Goal: Communication & Community: Ask a question

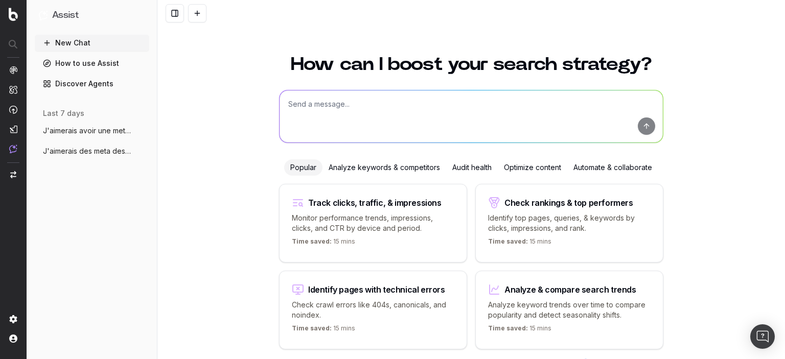
scroll to position [37, 0]
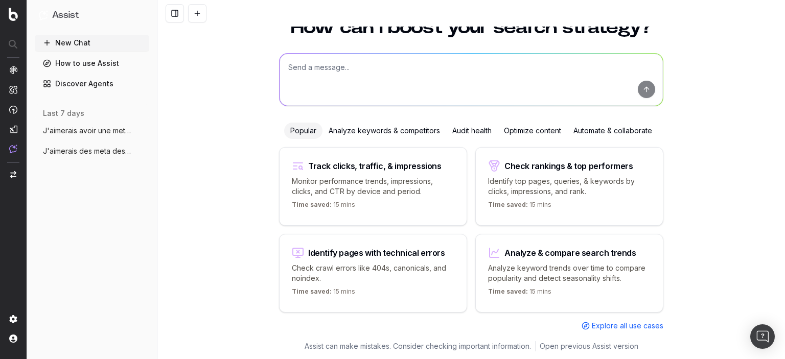
click at [416, 94] on textarea at bounding box center [471, 80] width 383 height 52
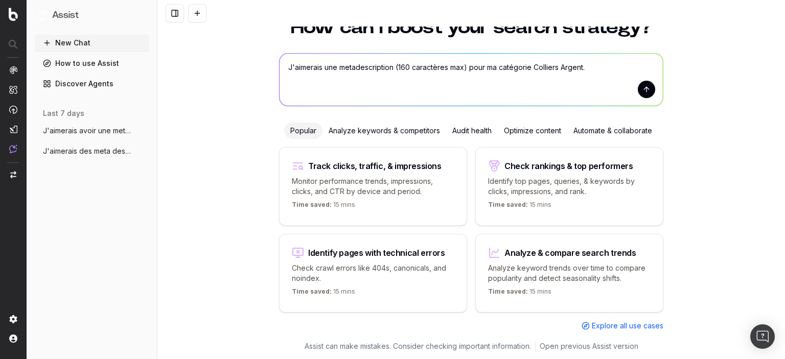
click at [560, 64] on textarea "J'aimerais une metadescription (160 caractères max) pour ma catégorie Colliers …" at bounding box center [471, 80] width 383 height 52
click at [619, 71] on textarea "J'aimerais une metadescription (160 caractères max) pour ma catégorie Colliers …" at bounding box center [471, 80] width 383 height 52
paste textarea "[URL][DOMAIN_NAME]"
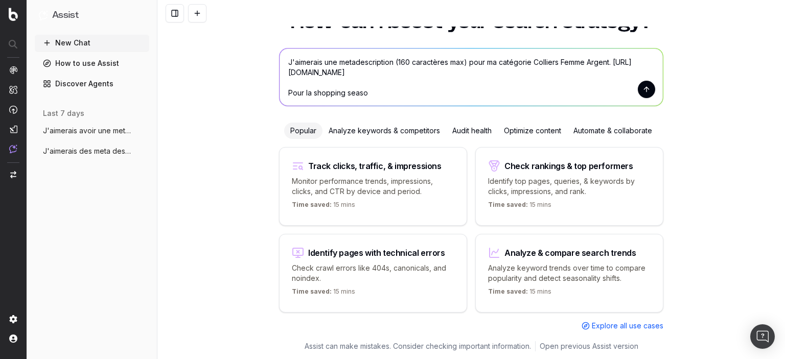
type textarea "J'aimerais une metadescription (160 caractères max) pour ma catégorie Colliers …"
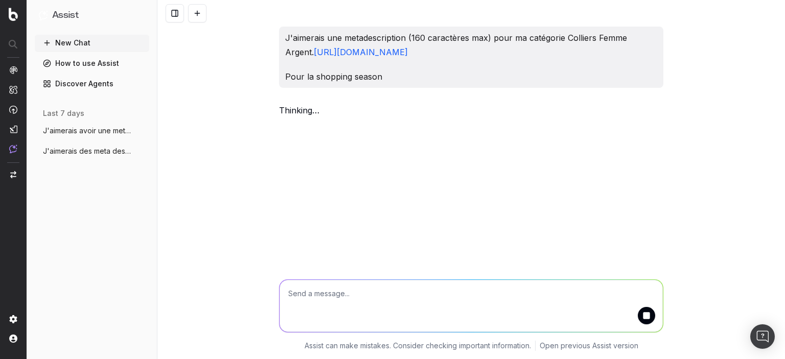
scroll to position [0, 0]
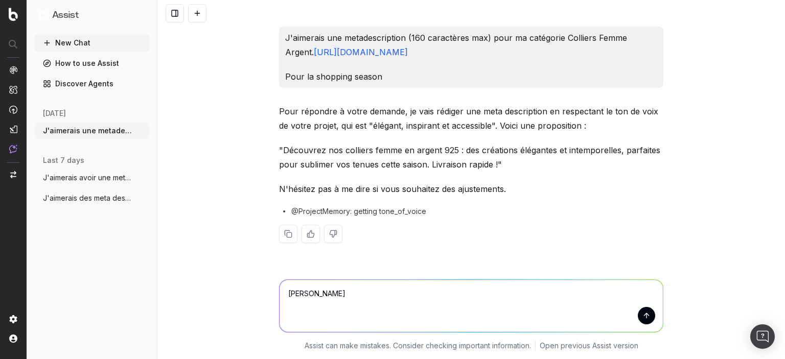
type textarea "Q"
type textarea "Shopping season = [DATE]"
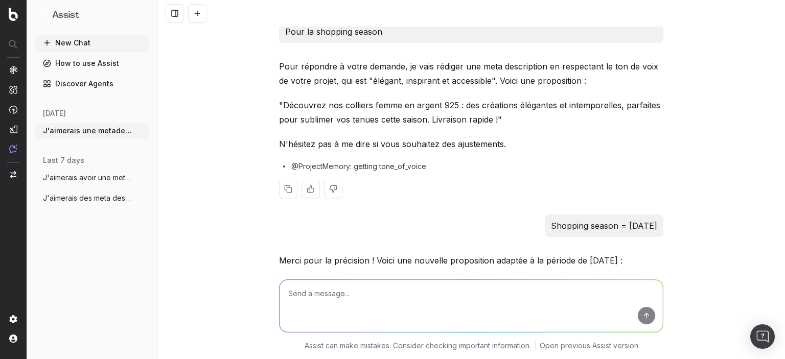
scroll to position [153, 0]
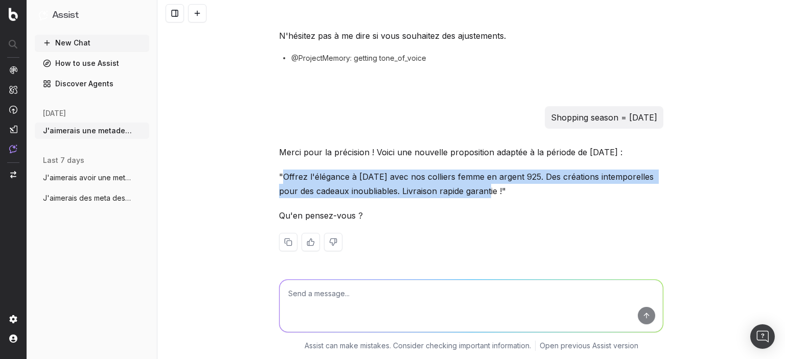
drag, startPoint x: 282, startPoint y: 173, endPoint x: 477, endPoint y: 192, distance: 195.7
click at [477, 192] on p ""Offrez l'élégance à [DATE] avec nos colliers femme en argent 925. Des création…" at bounding box center [471, 184] width 385 height 29
copy p "Offrez l'élégance à [DATE] avec nos colliers femme en argent 925. Des créations…"
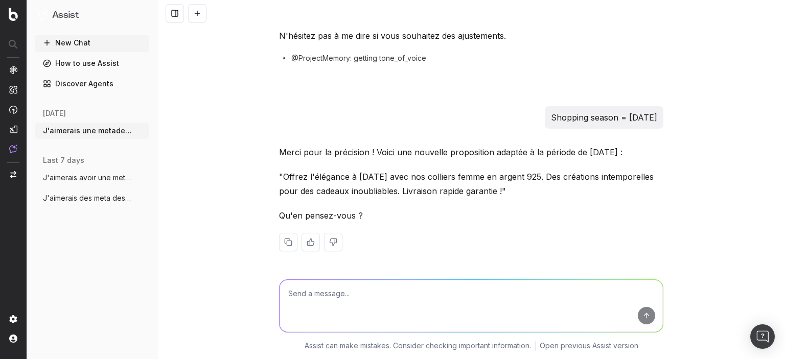
click at [351, 288] on textarea at bounding box center [471, 306] width 383 height 52
click at [507, 290] on textarea "Je voudrais la même chose pour les colliers en plaqué or :" at bounding box center [471, 306] width 383 height 52
paste textarea "[URL][DOMAIN_NAME]"
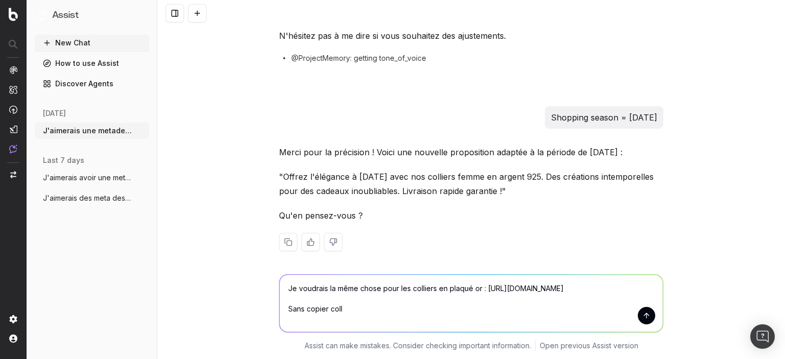
type textarea "Je voudrais la même chose pour les colliers en plaqué or : [URL][DOMAIN_NAME] S…"
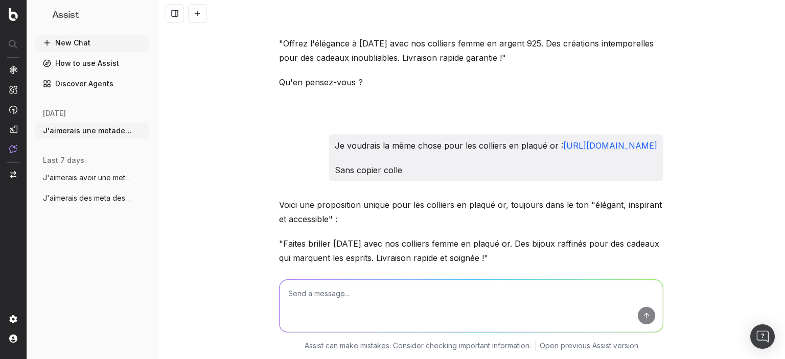
scroll to position [305, 0]
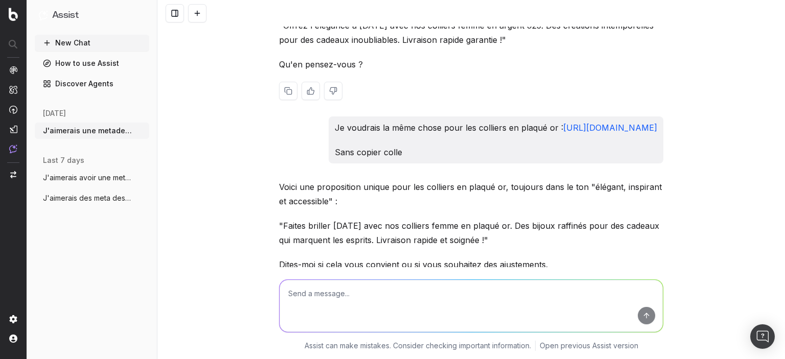
click at [305, 87] on button at bounding box center [311, 91] width 18 height 18
click at [312, 89] on button at bounding box center [311, 91] width 18 height 18
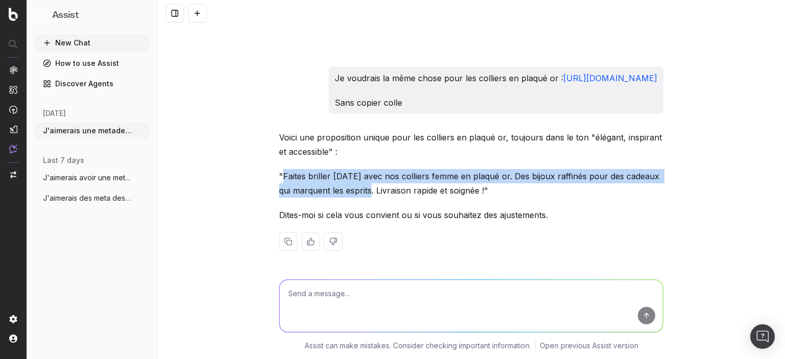
drag, startPoint x: 283, startPoint y: 177, endPoint x: 362, endPoint y: 193, distance: 79.8
click at [362, 193] on p ""Faites briller [DATE] avec nos colliers femme en plaqué or. Des bijoux raffiné…" at bounding box center [471, 183] width 385 height 29
copy p "Faites briller [DATE] avec nos colliers femme en plaqué or. Des bijoux raffinés…"
click at [336, 302] on textarea at bounding box center [471, 306] width 383 height 52
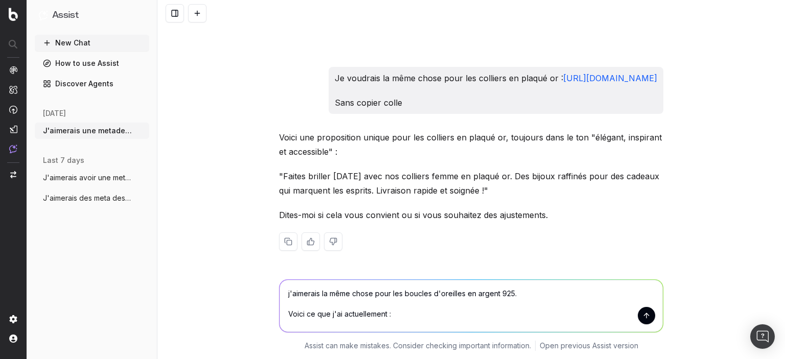
paste textarea "ᐅ Puces, créoles ou avec pierres fines, nos boucles d’oreilles en argent 925, p…"
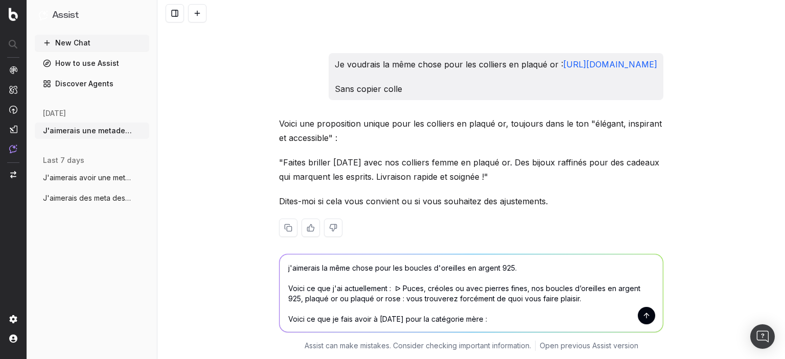
paste textarea "Craquez pour nos bagues femme en argent et plaqué or raffinées et modernes à of…"
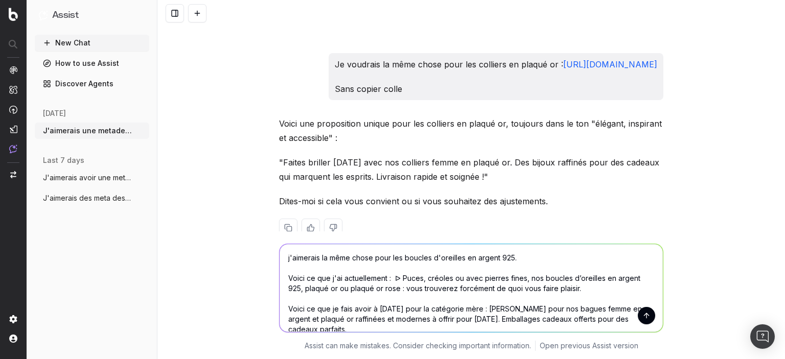
drag, startPoint x: 411, startPoint y: 259, endPoint x: 465, endPoint y: 259, distance: 54.7
click at [465, 259] on textarea "j'aimerais la même chose pour les boucles d'oreilles en argent 925. Voici ce qu…" at bounding box center [471, 288] width 383 height 88
click at [551, 262] on textarea "j'aimerais la même chose pour les bagues en argent 925. Voici ce que j'ai actue…" at bounding box center [471, 288] width 383 height 88
paste textarea "[URL][DOMAIN_NAME]"
drag, startPoint x: 488, startPoint y: 300, endPoint x: 393, endPoint y: 291, distance: 94.9
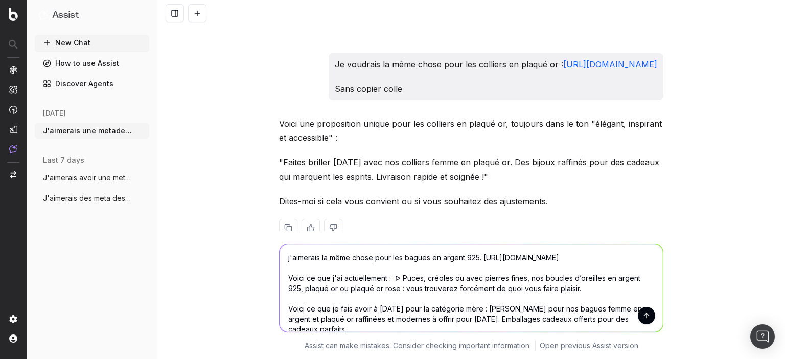
click at [393, 291] on textarea "j'aimerais la même chose pour les bagues en argent 925. [URL][DOMAIN_NAME] Voic…" at bounding box center [471, 288] width 383 height 88
paste textarea "ᐅ Pour une petite attention ou une grande occasion nous avons imaginé une bague…"
type textarea "j'aimerais la même chose pour les bagues en argent 925. [URL][DOMAIN_NAME] Voic…"
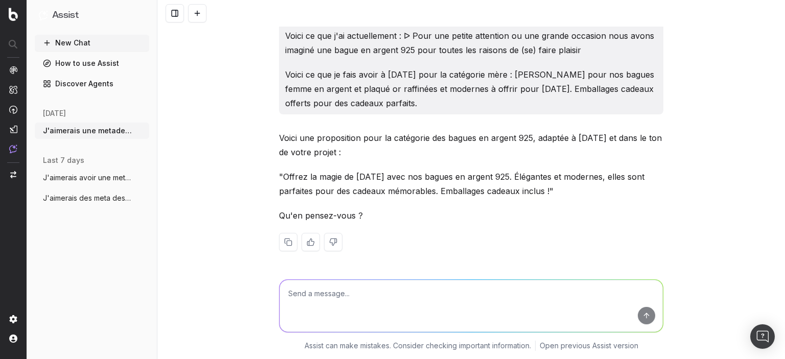
scroll to position [650, 0]
click at [392, 286] on textarea at bounding box center [471, 306] width 383 height 52
type textarea "J'aimerais changer un peu des mots : élégant, moderne, mmorable"
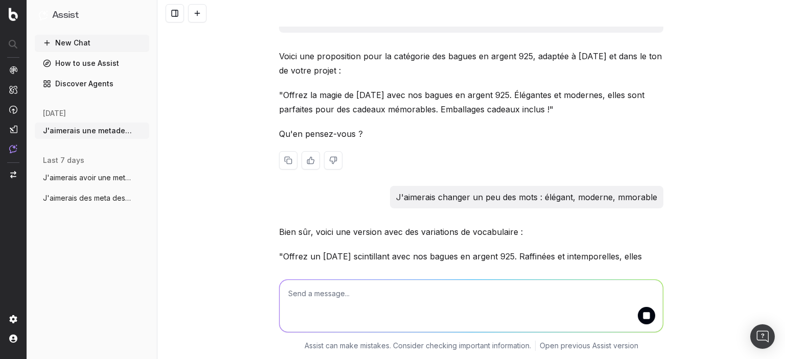
scroll to position [812, 0]
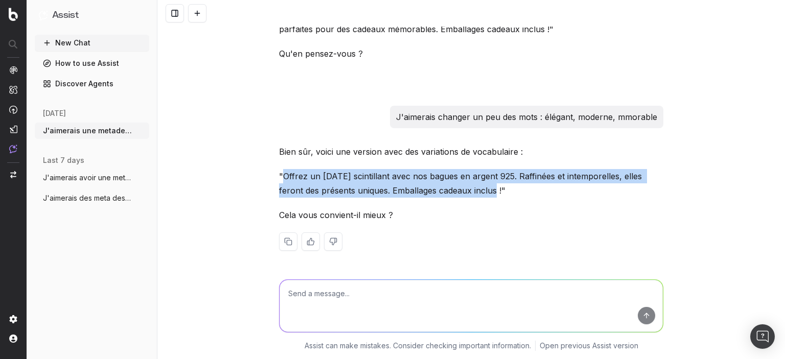
drag, startPoint x: 476, startPoint y: 190, endPoint x: 286, endPoint y: 172, distance: 190.5
click at [286, 172] on p ""Offrez un [DATE] scintillant avec nos bagues en argent 925. Raffinées et intem…" at bounding box center [471, 183] width 385 height 29
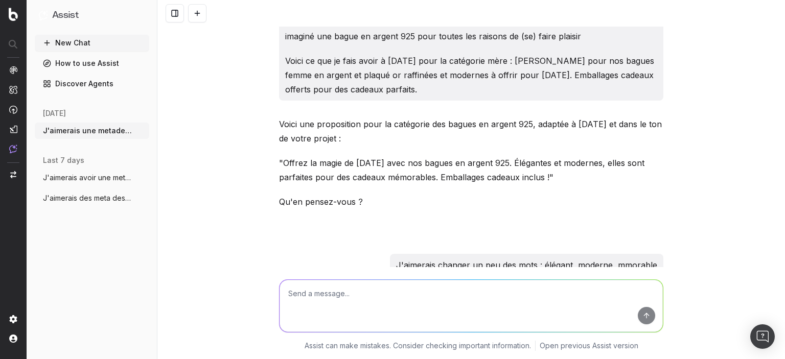
scroll to position [577, 0]
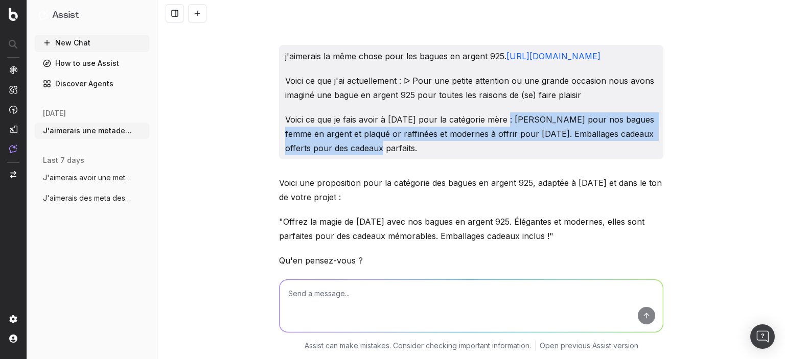
drag, startPoint x: 502, startPoint y: 147, endPoint x: 504, endPoint y: 170, distance: 23.1
click at [504, 155] on p "Voici ce que je fais avoir à [DATE] pour la catégorie mère : [PERSON_NAME] pour…" at bounding box center [471, 133] width 372 height 43
copy p "Craquez pour nos bagues femme en argent et plaqué or raffinées et modernes à of…"
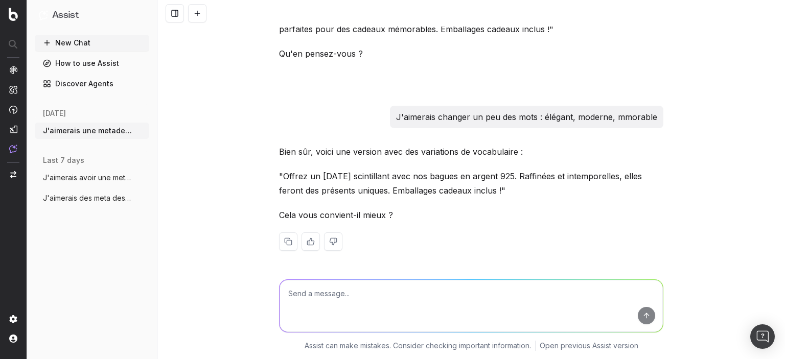
click at [360, 291] on textarea at bounding box center [471, 306] width 383 height 52
type textarea "Oui mais j'aimerais changer 'raffinées et intemporelles'"
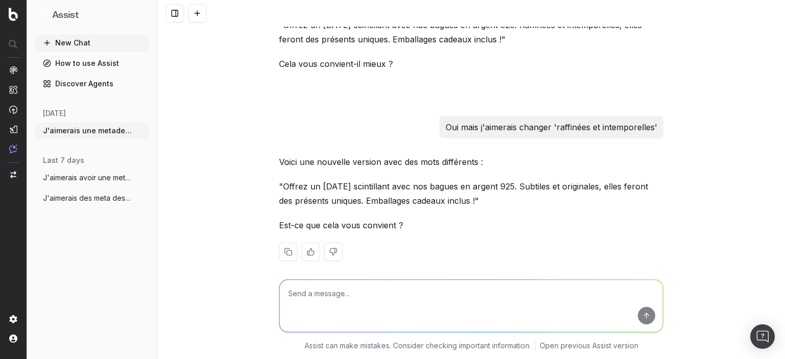
scroll to position [915, 0]
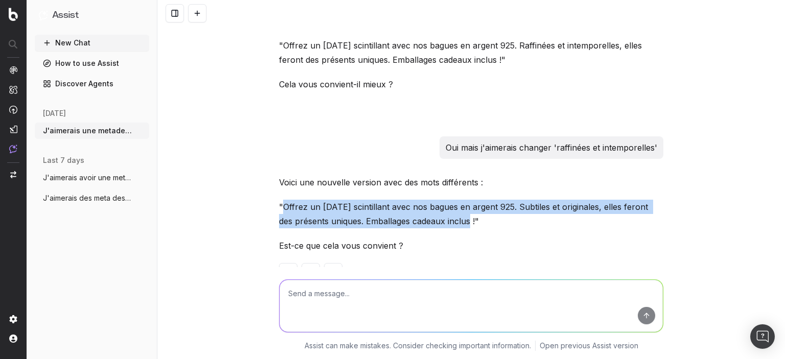
drag, startPoint x: 283, startPoint y: 236, endPoint x: 459, endPoint y: 253, distance: 176.7
click at [459, 229] on p ""Offrez un [DATE] scintillant avec nos bagues en argent 925. Subtiles et origin…" at bounding box center [471, 214] width 385 height 29
copy p "Offrez un [DATE] scintillant avec nos bagues en argent 925. Subtiles et origina…"
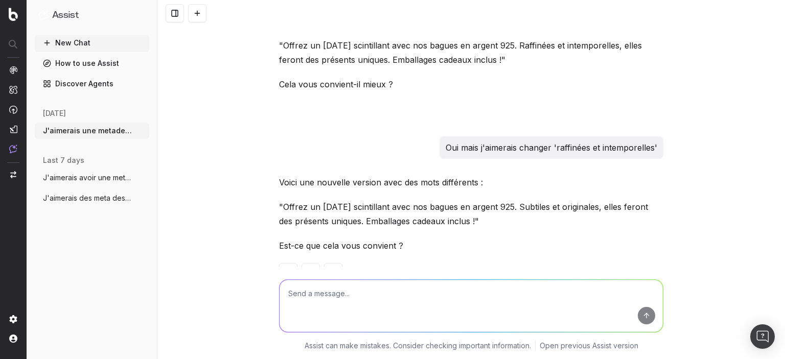
click at [444, 287] on textarea at bounding box center [471, 306] width 383 height 52
type textarea "pareil pour boucles d'oreilles en argent 925"
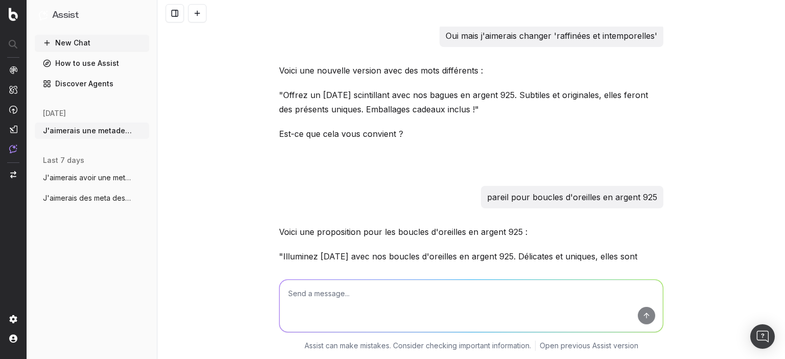
scroll to position [1135, 0]
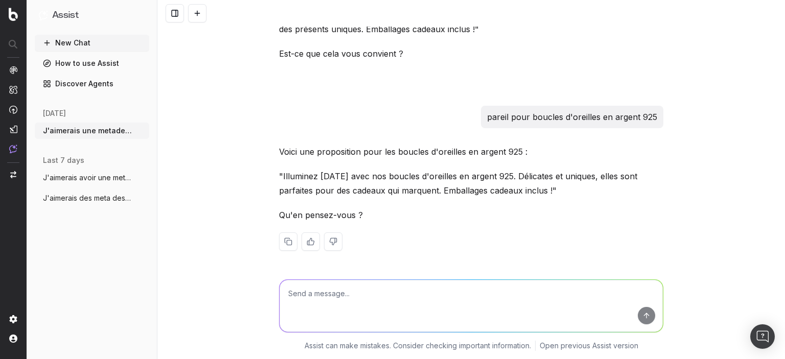
drag, startPoint x: 490, startPoint y: 118, endPoint x: 694, endPoint y: 118, distance: 204.5
click at [694, 118] on div "J'aimerais une metadescription (160 caractères max) pour ma catégorie Colliers …" at bounding box center [471, 179] width 628 height 359
click at [641, 106] on div "pareil pour boucles d'oreilles en argent 925" at bounding box center [572, 117] width 183 height 22
click at [647, 114] on p "pareil pour boucles d'oreilles en argent 925" at bounding box center [572, 117] width 170 height 14
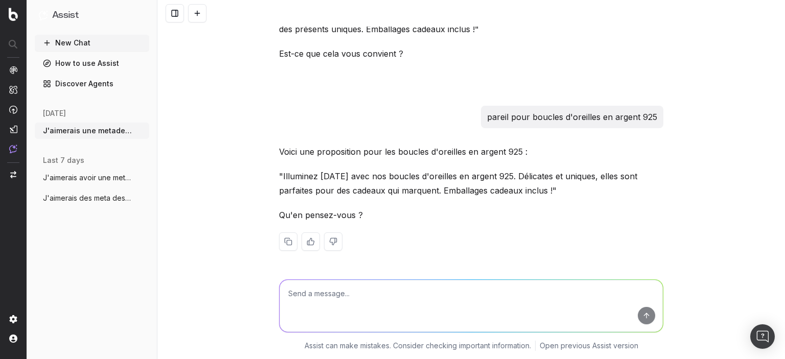
click at [647, 114] on p "pareil pour boucles d'oreilles en argent 925" at bounding box center [572, 117] width 170 height 14
click at [344, 302] on textarea at bounding box center [471, 306] width 383 height 52
type textarea "O"
click at [359, 293] on textarea "Idem pour :" at bounding box center [471, 306] width 383 height 52
paste textarea "[URL][DOMAIN_NAME]"
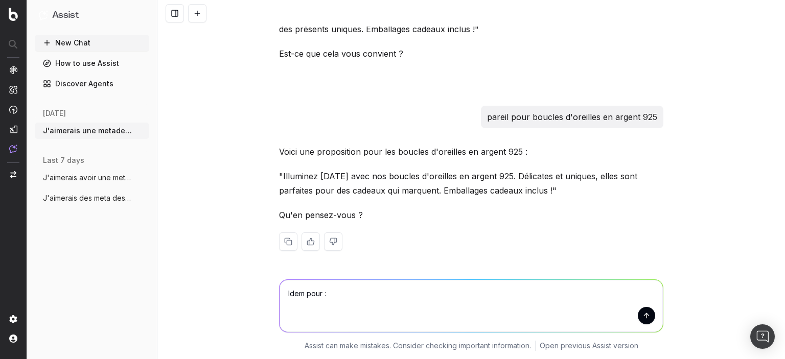
type textarea "Idem pour : [URL][DOMAIN_NAME]"
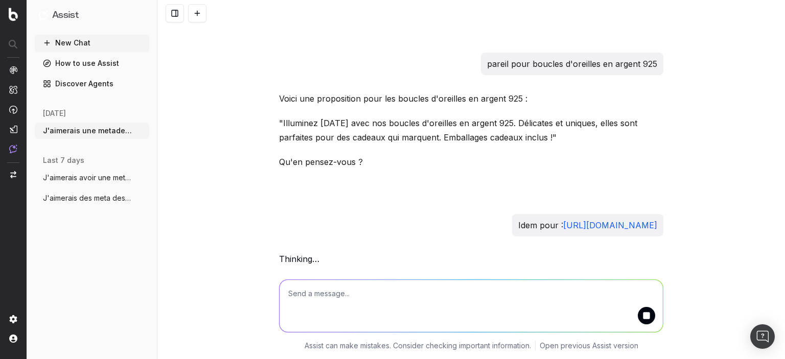
scroll to position [1188, 0]
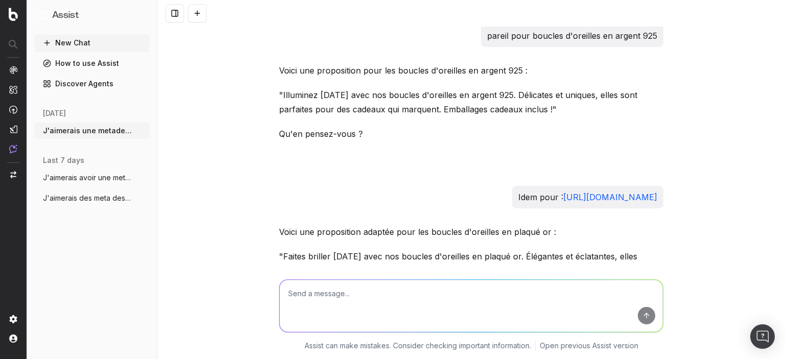
click at [406, 287] on textarea at bounding box center [471, 306] width 383 height 52
paste textarea "/fr/bijoux/chaines-de-[GEOGRAPHIC_DATA]"
type textarea "/fr/bijoux/chaines-de-[GEOGRAPHIC_DATA] Pareil pour cette catégorie"
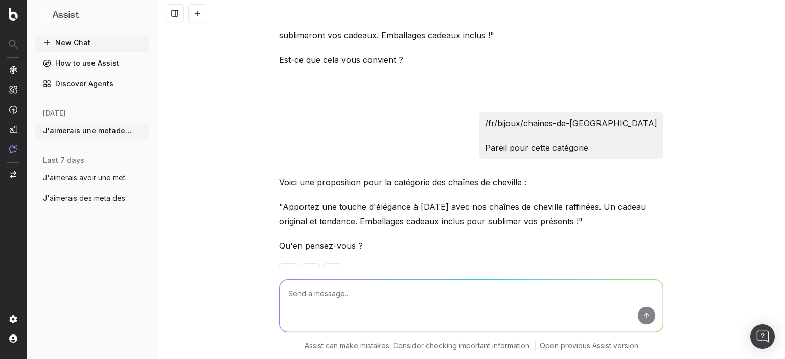
scroll to position [1483, 0]
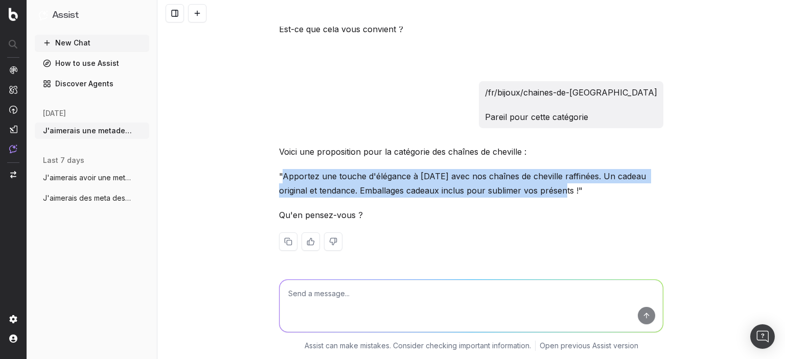
drag, startPoint x: 282, startPoint y: 174, endPoint x: 542, endPoint y: 190, distance: 260.2
click at [542, 190] on p ""Apportez une touche d'élégance à [DATE] avec nos chaînes de cheville raffinées…" at bounding box center [471, 183] width 385 height 29
copy p "Apportez une touche d'élégance à [DATE] avec nos chaînes de cheville raffinées.…"
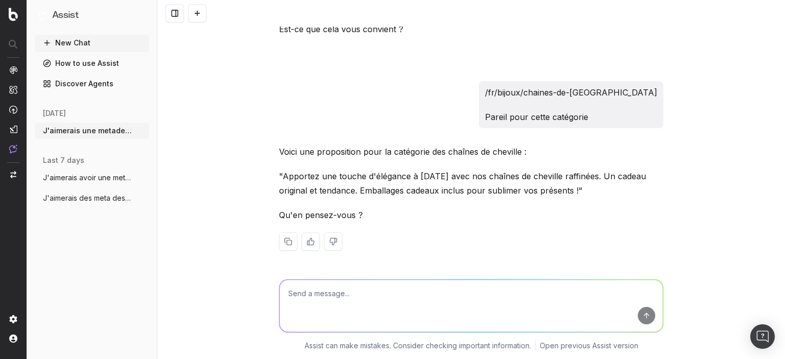
click at [399, 286] on textarea at bounding box center [471, 306] width 383 height 52
type textarea "+ SEO friendly"
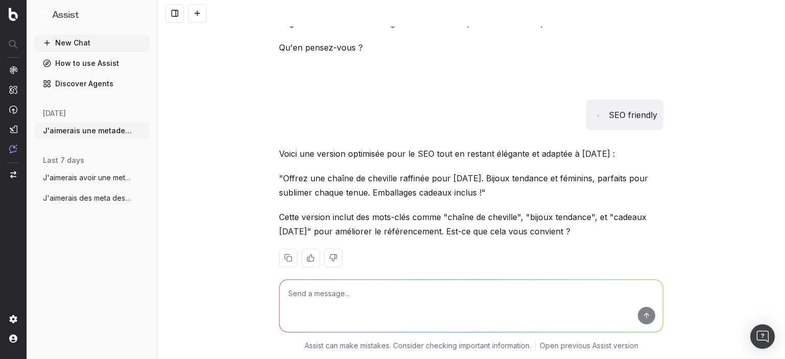
scroll to position [1667, 0]
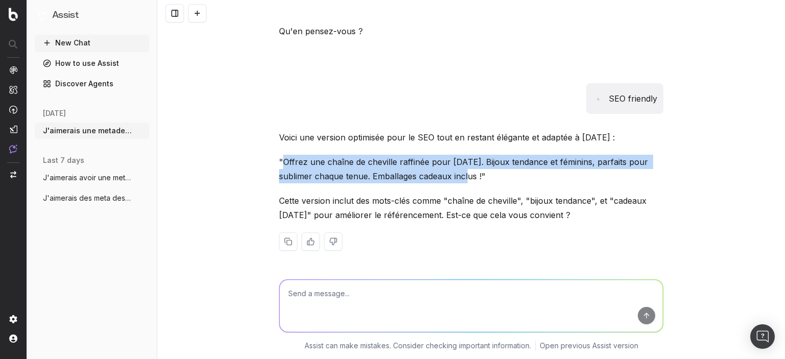
drag, startPoint x: 476, startPoint y: 175, endPoint x: 282, endPoint y: 161, distance: 194.3
click at [282, 161] on p ""Offrez une chaîne de cheville raffinée pour [DATE]. Bijoux tendance et féminin…" at bounding box center [471, 169] width 385 height 29
copy p "Offrez une chaîne de cheville raffinée pour [DATE]. Bijoux tendance et féminins…"
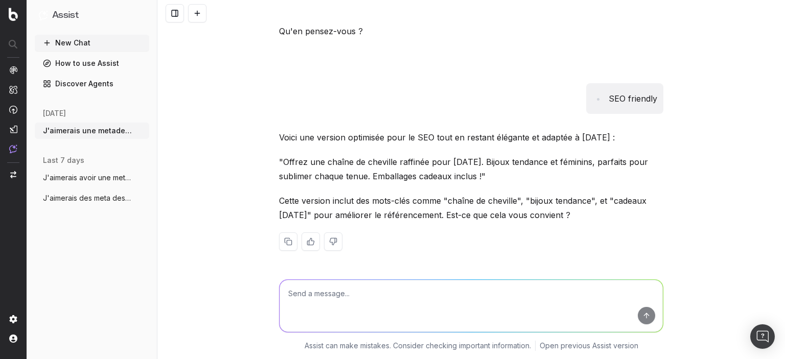
click at [341, 303] on textarea at bounding box center [471, 306] width 383 height 52
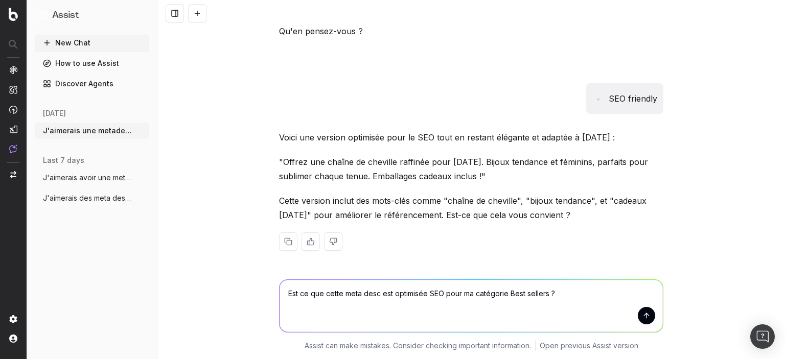
paste textarea "Offrez la magie de [DATE] avec nos best-sellers : des bijoux élégants et intemp…"
type textarea "Est ce que cette meta desc est optimisée SEO pour ma catégorie Best sellers ? O…"
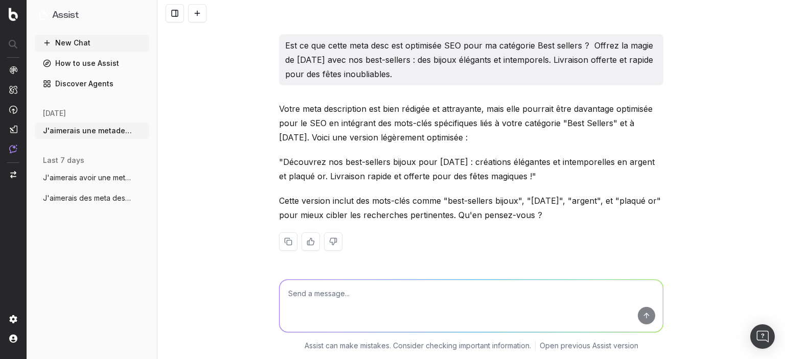
scroll to position [1901, 0]
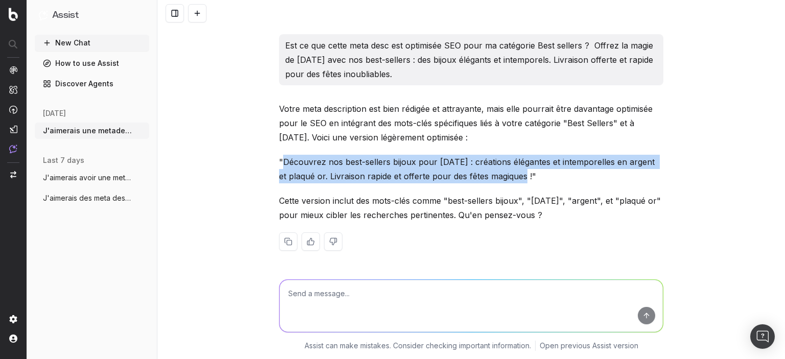
drag, startPoint x: 285, startPoint y: 160, endPoint x: 522, endPoint y: 178, distance: 237.9
click at [522, 178] on p ""Découvrez nos best-sellers bijoux pour [DATE] : créations élégantes et intempo…" at bounding box center [471, 169] width 385 height 29
copy p "Découvrez nos best-sellers bijoux pour [DATE] : créations élégantes et intempor…"
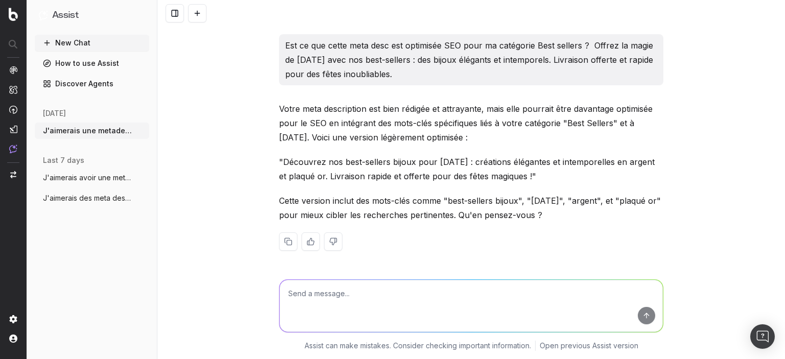
click at [351, 280] on div at bounding box center [471, 306] width 385 height 53
click at [348, 283] on textarea at bounding box center [471, 306] width 383 height 52
paste textarea "Trouvez le bracelet femme idéal pour [DATE] : des créations élégantes et intemp…"
type textarea "Même question pour celle-ci : Trouvez le bracelet femme idéal pour [DATE] : des…"
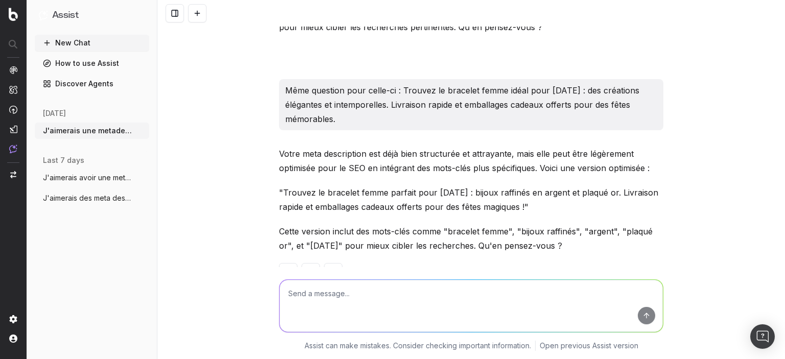
scroll to position [2119, 0]
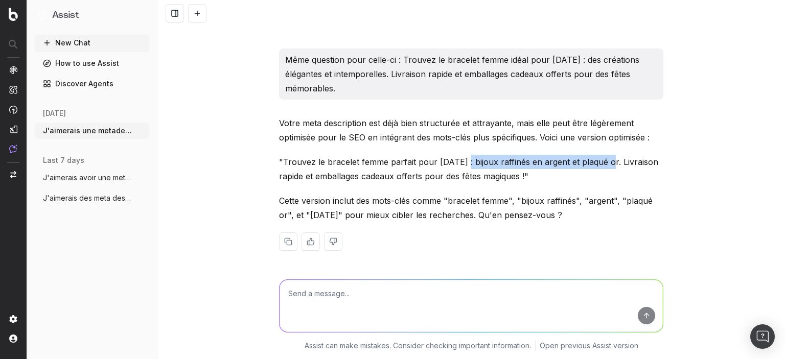
drag, startPoint x: 461, startPoint y: 162, endPoint x: 605, endPoint y: 163, distance: 144.2
click at [605, 163] on p ""Trouvez le bracelet femme parfait pour [DATE] : bijoux raffinés en argent et p…" at bounding box center [471, 169] width 385 height 29
copy p "bijoux raffinés en argent et plaqué or."
click at [365, 292] on textarea at bounding box center [471, 306] width 383 height 52
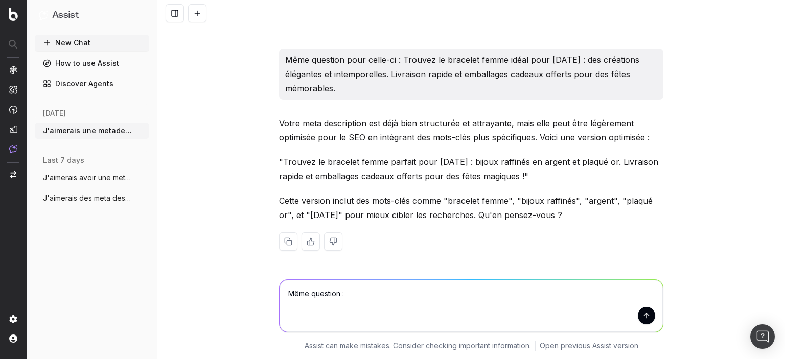
paste textarea "Sublimez [DATE] avec nos colliers femme personnalisés et uniques. Livraison off…"
type textarea "Même question : Sublimez [DATE] avec nos colliers femme personnalisés et unique…"
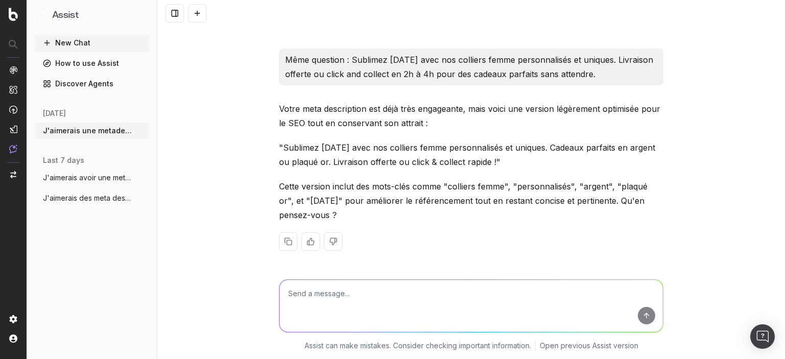
scroll to position [2338, 0]
click at [315, 288] on textarea at bounding box center [471, 306] width 383 height 52
paste textarea "Offrez des boucles d'oreilles femme élégantes pour [DATE] : des créations uniqu…"
type textarea "Idem : Offrez des boucles d'oreilles femme élégantes pour [DATE] : des création…"
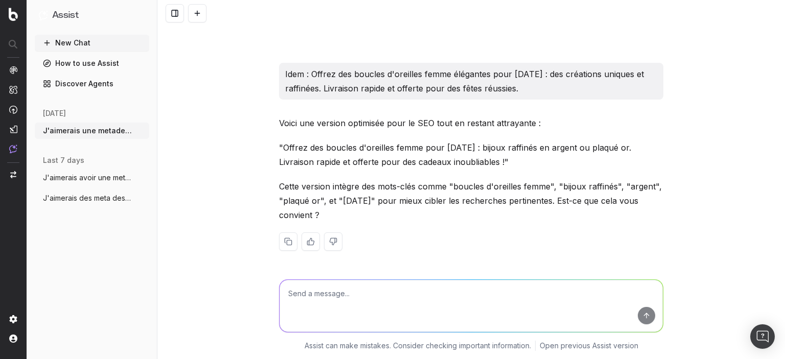
scroll to position [2543, 0]
click at [348, 300] on textarea at bounding box center [471, 306] width 383 height 52
paste textarea "Découvrez nos derniers bijoux pour [DATE] : des pièces uniques et tendance pour…"
type textarea "idem : Découvrez nos derniers bijoux pour [DATE] : des pièces uniques et tendan…"
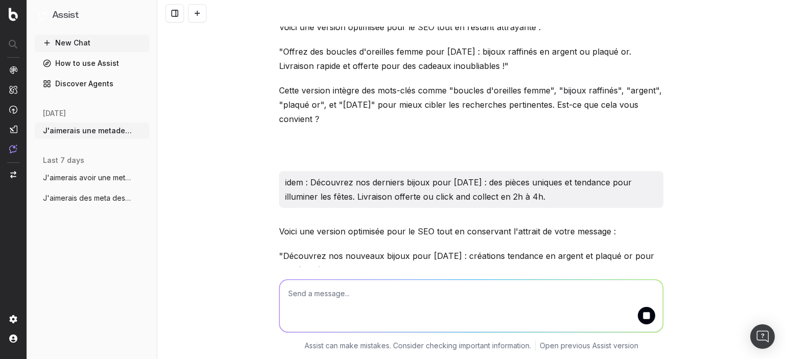
scroll to position [2674, 0]
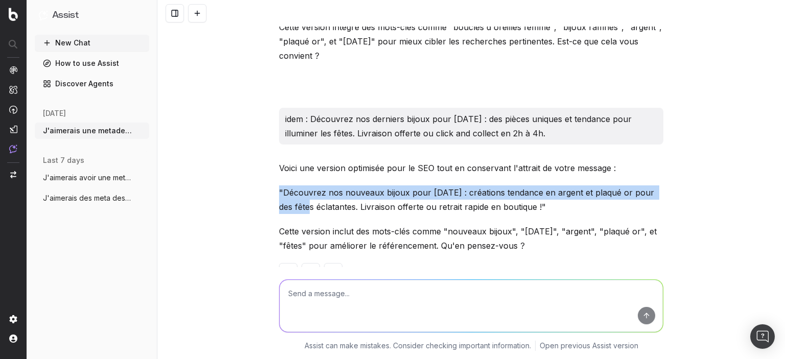
drag, startPoint x: 281, startPoint y: 219, endPoint x: 303, endPoint y: 239, distance: 30.0
click at [303, 214] on p ""Découvrez nos nouveaux bijoux pour [DATE] : créations tendance en argent et pl…" at bounding box center [471, 200] width 385 height 29
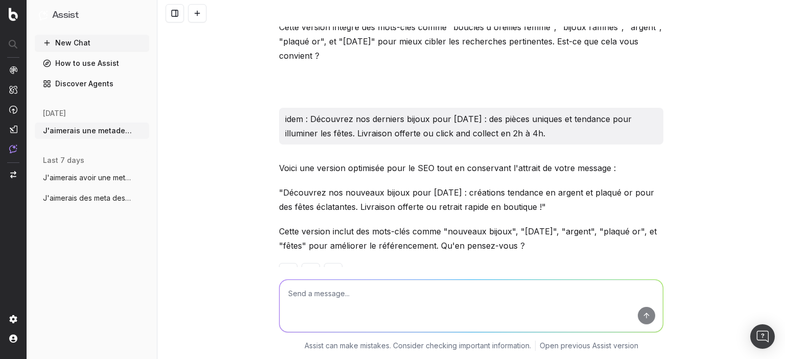
click at [308, 214] on p ""Découvrez nos nouveaux bijoux pour [DATE] : créations tendance en argent et pl…" at bounding box center [471, 200] width 385 height 29
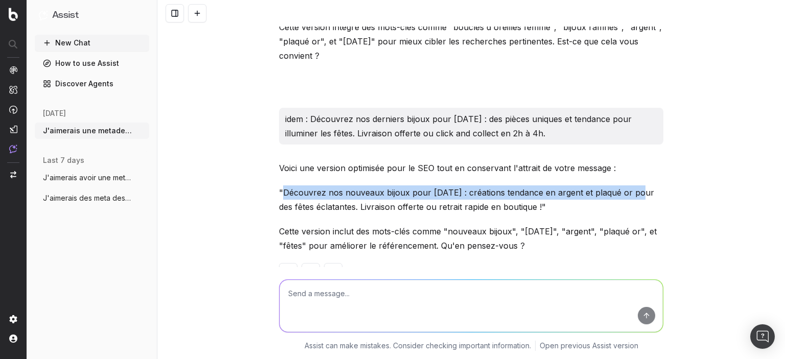
drag, startPoint x: 284, startPoint y: 221, endPoint x: 636, endPoint y: 223, distance: 351.8
click at [636, 214] on p ""Découvrez nos nouveaux bijoux pour [DATE] : créations tendance en argent et pl…" at bounding box center [471, 200] width 385 height 29
copy p "Découvrez nos nouveaux bijoux pour [DATE] : créations tendance en argent et pla…"
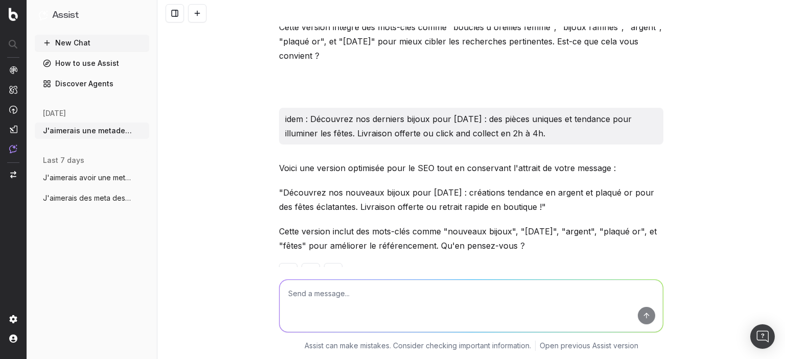
click at [357, 299] on textarea at bounding box center [471, 306] width 383 height 52
type textarea "I"
paste textarea "Trouvez le cadeau parfait pour [DATE] avec nos bijoux femme en argent 925 et pl…"
type textarea "Pareil pour cette desc : Trouvez le cadeau parfait pour [DATE] avec nos bijoux …"
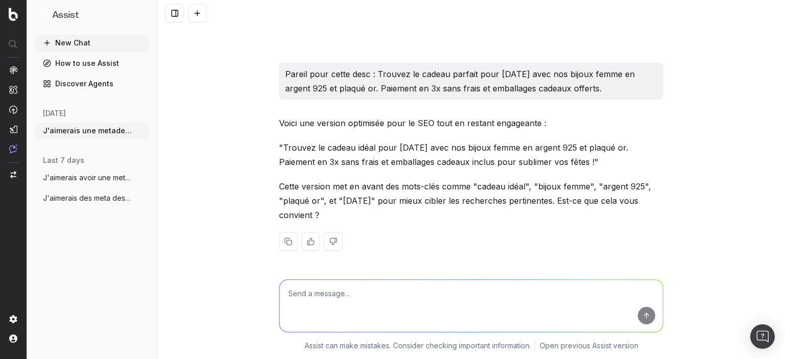
scroll to position [2938, 0]
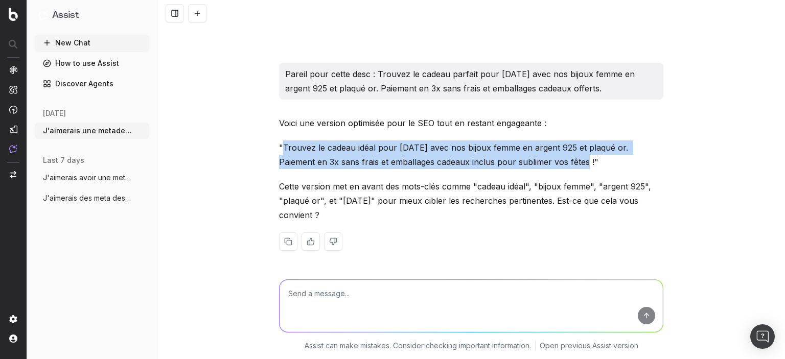
drag, startPoint x: 283, startPoint y: 147, endPoint x: 541, endPoint y: 163, distance: 258.2
click at [543, 163] on p ""Trouvez le cadeau idéal pour [DATE] avec nos bijoux femme en argent 925 et pla…" at bounding box center [471, 155] width 385 height 29
copy p "Trouvez le cadeau idéal pour [DATE] avec nos bijoux femme en argent 925 et plaq…"
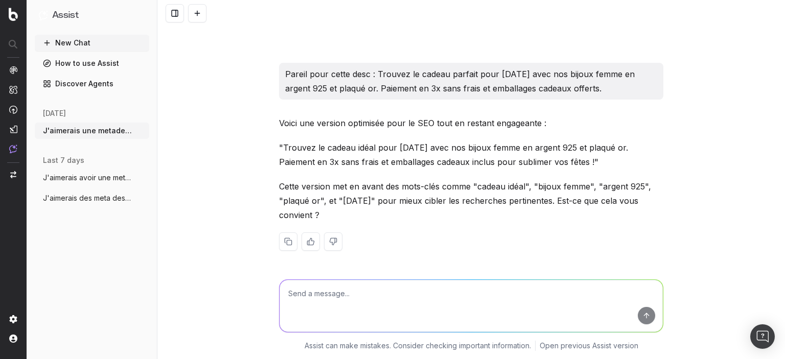
click at [389, 303] on textarea at bounding box center [471, 306] width 383 height 52
paste textarea "Offrez des bijoux homme personnalisés en argent 925 et plaqué or pour [DATE]. D…"
type textarea "Offrez des bijoux homme personnalisés en argent 925 et plaqué or pour [DATE]. D…"
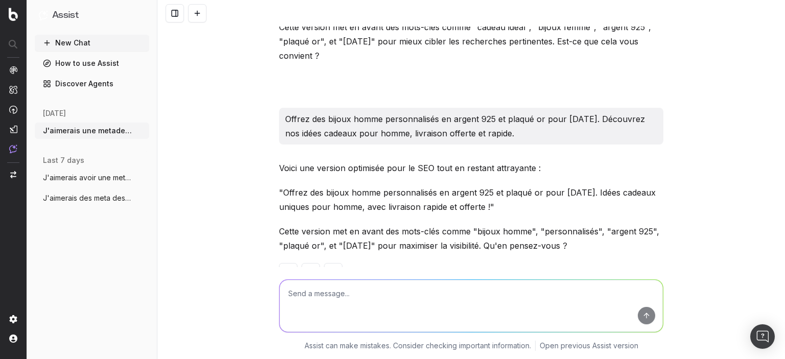
scroll to position [3128, 0]
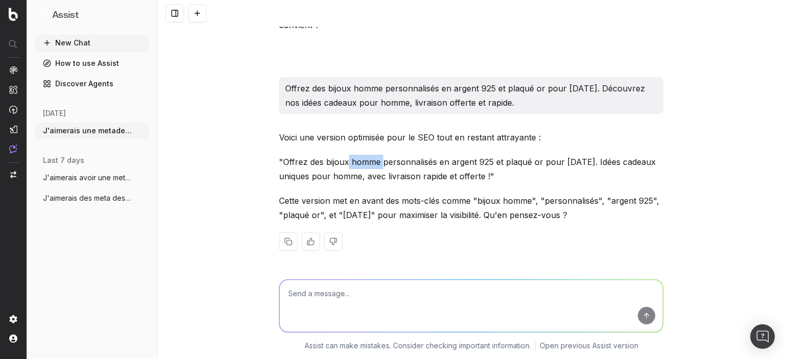
drag, startPoint x: 347, startPoint y: 163, endPoint x: 380, endPoint y: 164, distance: 33.2
click at [391, 163] on p ""Offrez des bijoux homme personnalisés en argent 925 et plaqué or pour [DATE]. …" at bounding box center [471, 169] width 385 height 29
click at [300, 160] on p ""Offrez des bijoux homme personnalisés en argent 925 et plaqué or pour [DATE]. …" at bounding box center [471, 169] width 385 height 29
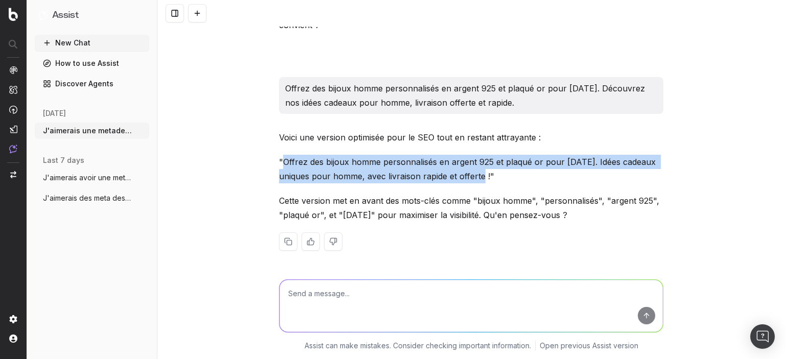
drag, startPoint x: 282, startPoint y: 163, endPoint x: 489, endPoint y: 177, distance: 207.6
click at [489, 177] on p ""Offrez des bijoux homme personnalisés en argent 925 et plaqué or pour [DATE]. …" at bounding box center [471, 169] width 385 height 29
